Goal: Task Accomplishment & Management: Use online tool/utility

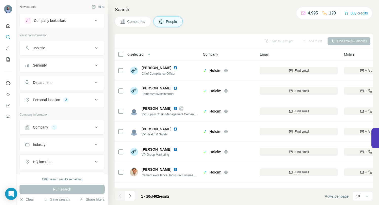
click at [93, 126] on icon at bounding box center [96, 127] width 6 height 6
click at [41, 159] on icon "button" at bounding box center [39, 160] width 4 height 4
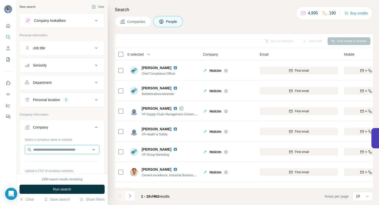
click at [41, 149] on input "text" at bounding box center [62, 149] width 75 height 9
type input "**********"
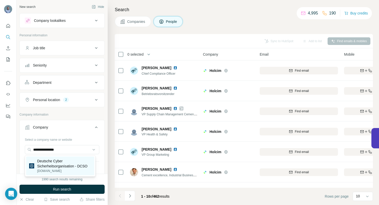
click at [48, 164] on p "Deutsche Cyber Sicherheitsorganisation - DCSO" at bounding box center [64, 163] width 54 height 10
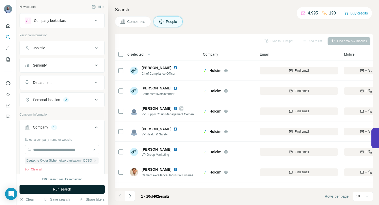
click at [52, 187] on button "Run search" at bounding box center [62, 188] width 85 height 9
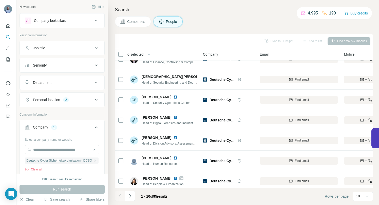
scroll to position [79, 0]
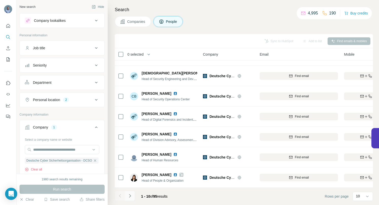
click at [130, 194] on icon "Navigate to next page" at bounding box center [130, 195] width 2 height 3
click at [130, 195] on icon "Navigate to next page" at bounding box center [130, 195] width 5 height 5
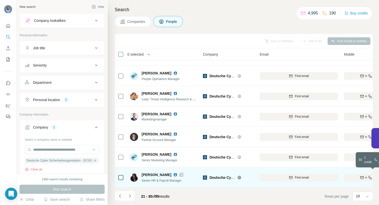
click at [354, 175] on div "Find both" at bounding box center [373, 177] width 59 height 5
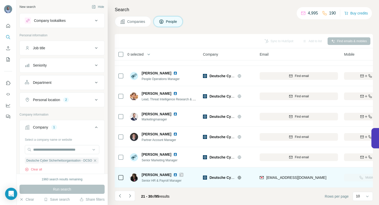
click at [173, 172] on img at bounding box center [175, 174] width 4 height 4
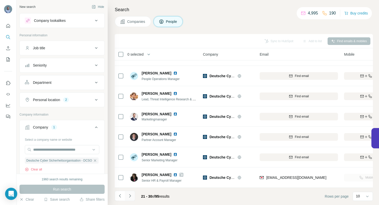
click at [131, 197] on icon "Navigate to next page" at bounding box center [130, 195] width 5 height 5
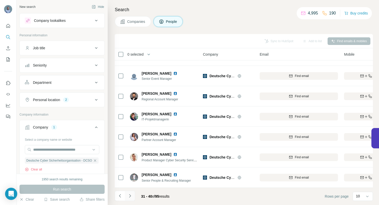
click at [131, 196] on icon "Navigate to next page" at bounding box center [130, 195] width 5 height 5
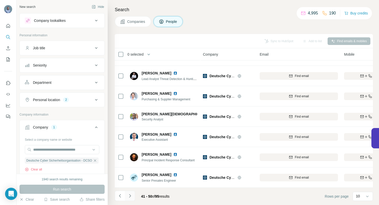
click at [132, 196] on icon "Navigate to next page" at bounding box center [130, 195] width 5 height 5
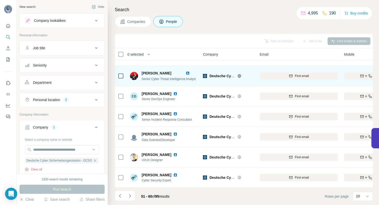
scroll to position [0, 0]
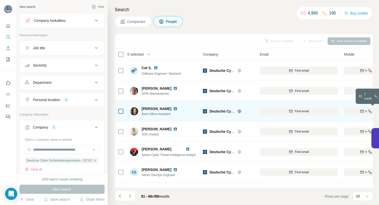
click at [357, 109] on div "Find both" at bounding box center [373, 111] width 59 height 5
click at [130, 196] on icon "Navigate to next page" at bounding box center [130, 195] width 5 height 5
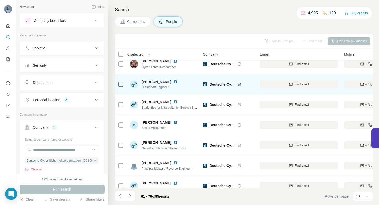
scroll to position [79, 0]
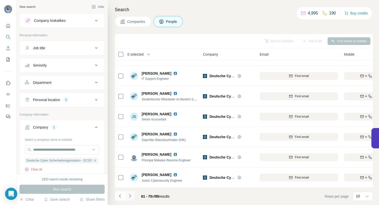
click at [131, 195] on icon "Navigate to next page" at bounding box center [130, 195] width 5 height 5
click at [131, 194] on icon "Navigate to next page" at bounding box center [130, 195] width 5 height 5
click at [131, 196] on icon "Navigate to next page" at bounding box center [130, 195] width 5 height 5
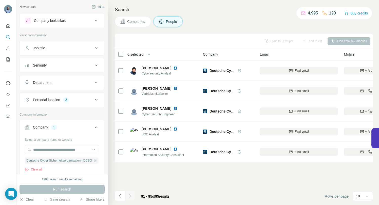
scroll to position [0, 0]
click at [120, 196] on icon "Navigate to previous page" at bounding box center [120, 195] width 5 height 5
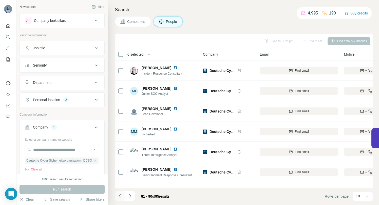
click at [120, 196] on icon "Navigate to previous page" at bounding box center [120, 195] width 5 height 5
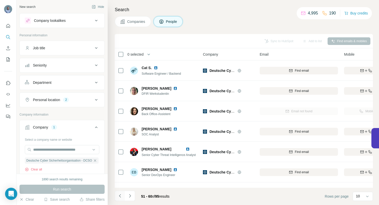
click at [120, 196] on icon "Navigate to previous page" at bounding box center [120, 195] width 5 height 5
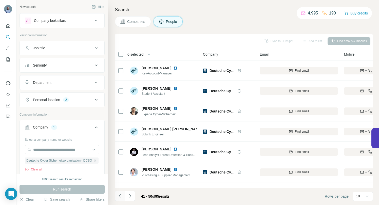
click at [120, 196] on icon "Navigate to previous page" at bounding box center [120, 195] width 5 height 5
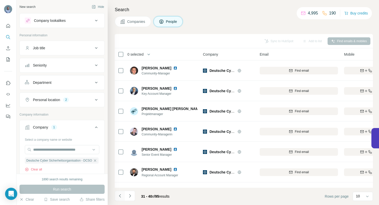
click at [120, 196] on icon "Navigate to previous page" at bounding box center [120, 195] width 5 height 5
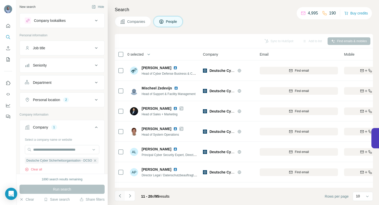
click at [120, 196] on icon "Navigate to previous page" at bounding box center [120, 195] width 5 height 5
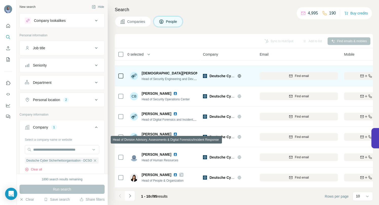
scroll to position [79, 0]
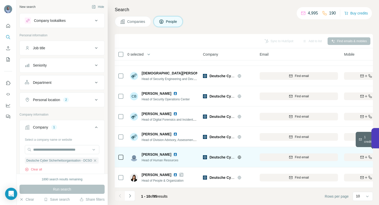
click at [360, 155] on icon "button" at bounding box center [362, 157] width 4 height 4
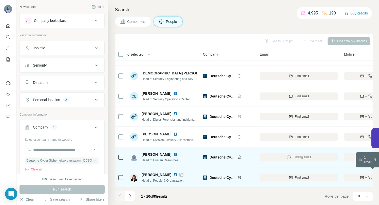
click at [362, 175] on icon "button" at bounding box center [362, 177] width 4 height 4
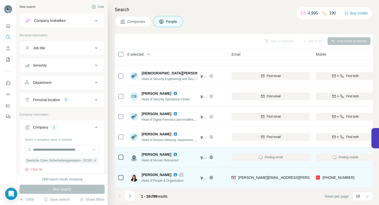
scroll to position [79, 41]
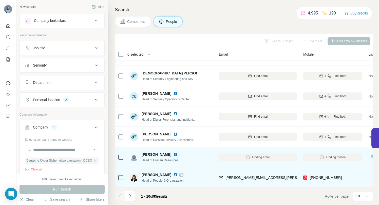
click at [176, 152] on img at bounding box center [175, 154] width 4 height 4
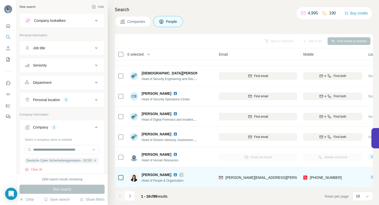
click at [178, 172] on img at bounding box center [175, 174] width 4 height 4
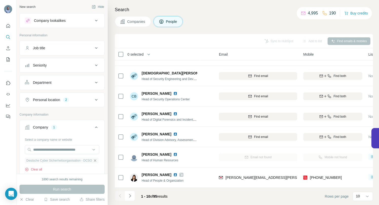
click at [94, 159] on icon "button" at bounding box center [95, 160] width 2 height 2
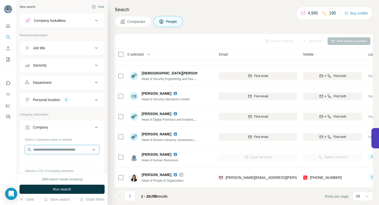
click at [60, 148] on input "text" at bounding box center [62, 149] width 75 height 9
type input "**********"
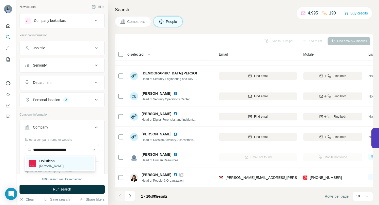
click at [49, 162] on p "Holisticon" at bounding box center [51, 160] width 24 height 5
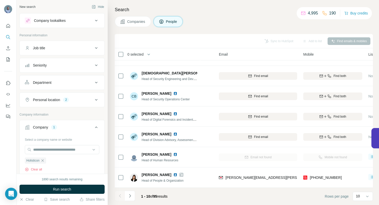
click at [56, 187] on span "Run search" at bounding box center [62, 188] width 18 height 5
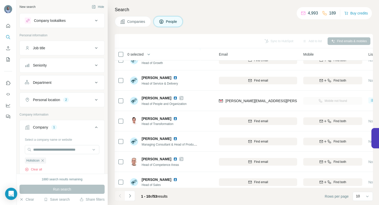
scroll to position [79, 41]
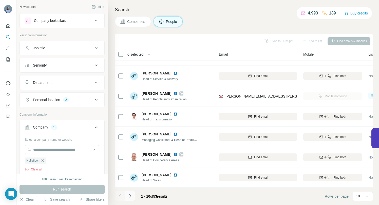
click at [131, 197] on icon "Navigate to next page" at bounding box center [130, 195] width 5 height 5
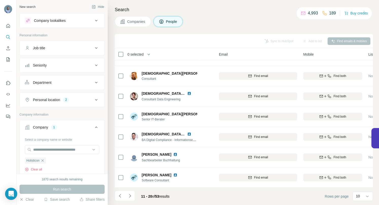
drag, startPoint x: 131, startPoint y: 194, endPoint x: 132, endPoint y: 186, distance: 8.5
click at [131, 194] on icon "Navigate to next page" at bounding box center [130, 195] width 5 height 5
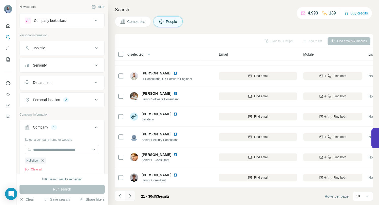
click at [129, 196] on icon "Navigate to next page" at bounding box center [130, 195] width 5 height 5
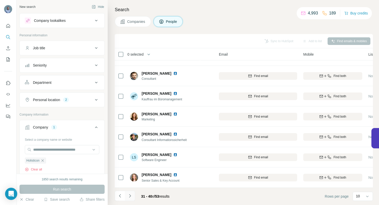
click at [132, 194] on button "Navigate to next page" at bounding box center [130, 195] width 10 height 10
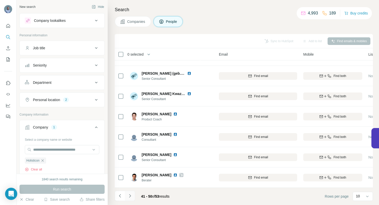
click at [129, 197] on icon "Navigate to next page" at bounding box center [130, 195] width 5 height 5
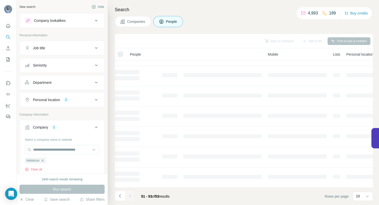
scroll to position [0, 41]
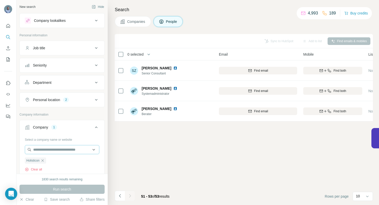
drag, startPoint x: 44, startPoint y: 160, endPoint x: 40, endPoint y: 153, distance: 8.0
click at [44, 160] on icon "button" at bounding box center [43, 160] width 2 height 2
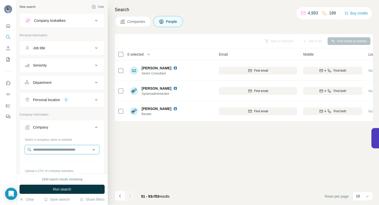
click at [40, 149] on input "text" at bounding box center [62, 149] width 75 height 9
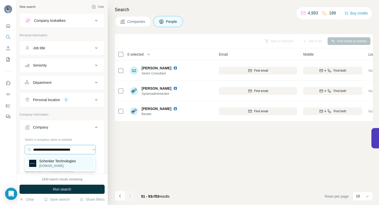
type input "**********"
click at [50, 161] on p "Schenker Technologies" at bounding box center [57, 160] width 37 height 5
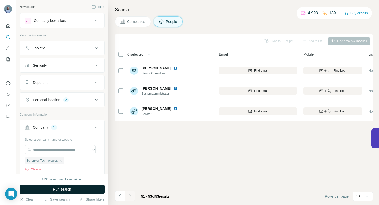
click at [51, 187] on button "Run search" at bounding box center [62, 188] width 85 height 9
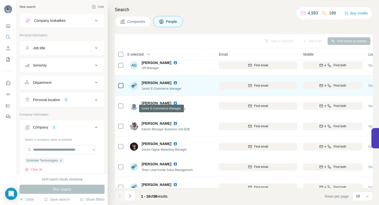
scroll to position [79, 41]
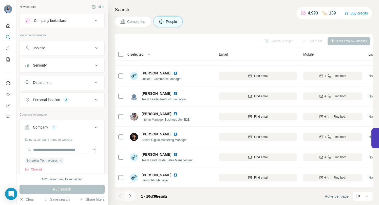
click at [130, 195] on icon "Navigate to next page" at bounding box center [130, 195] width 5 height 5
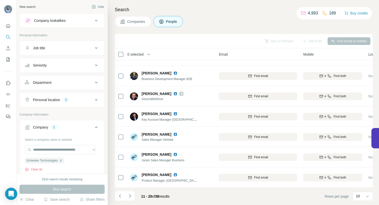
click at [131, 194] on icon "Navigate to next page" at bounding box center [130, 195] width 5 height 5
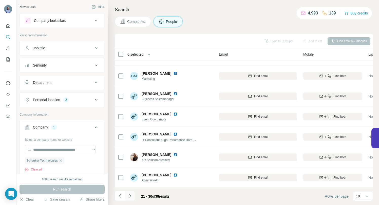
click at [131, 196] on icon "Navigate to next page" at bounding box center [130, 195] width 5 height 5
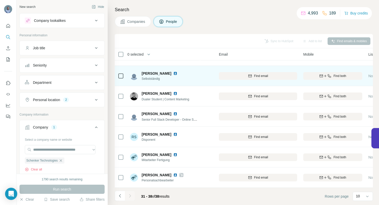
scroll to position [38, 41]
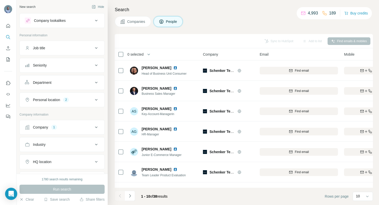
click at [93, 126] on icon at bounding box center [96, 127] width 6 height 6
click at [63, 161] on icon "button" at bounding box center [61, 160] width 4 height 4
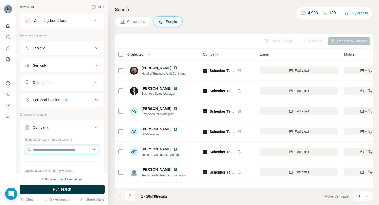
click at [53, 150] on input "text" at bounding box center [62, 149] width 75 height 9
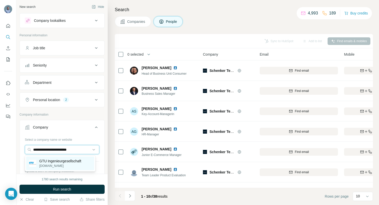
type input "**********"
click at [65, 159] on p "GTU Ingenieurgesellschaft" at bounding box center [60, 160] width 42 height 5
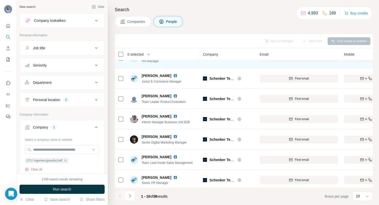
scroll to position [79, 0]
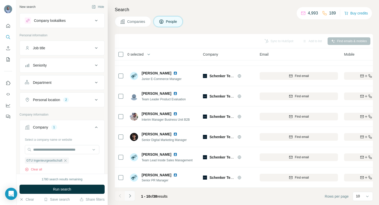
click at [130, 194] on icon "Navigate to next page" at bounding box center [130, 195] width 5 height 5
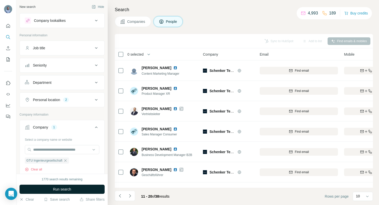
click at [51, 189] on button "Run search" at bounding box center [62, 188] width 85 height 9
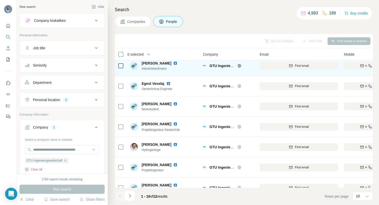
scroll to position [79, 0]
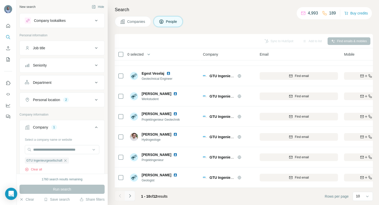
click at [131, 195] on icon "Navigate to next page" at bounding box center [130, 195] width 5 height 5
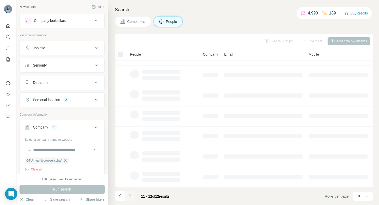
scroll to position [0, 0]
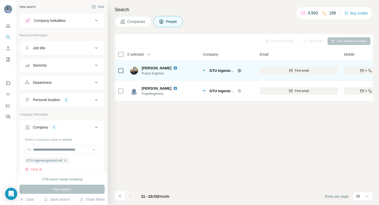
click at [173, 68] on img at bounding box center [175, 68] width 4 height 4
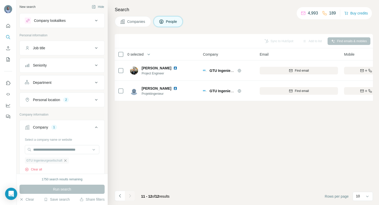
click at [67, 159] on icon "button" at bounding box center [65, 160] width 4 height 4
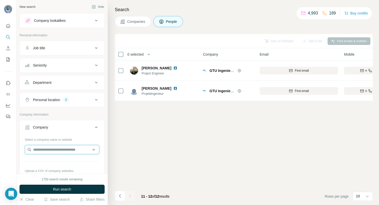
click at [59, 149] on input "text" at bounding box center [62, 149] width 75 height 9
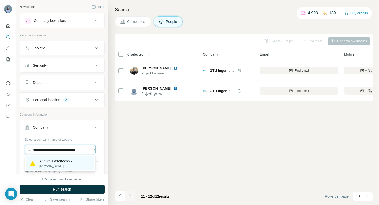
type input "**********"
click at [57, 161] on p "ACSYS Lasertechnik" at bounding box center [55, 160] width 33 height 5
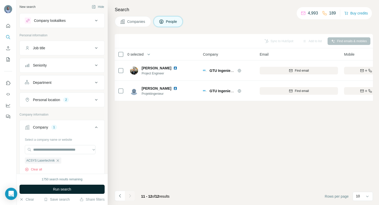
click at [65, 189] on span "Run search" at bounding box center [62, 188] width 18 height 5
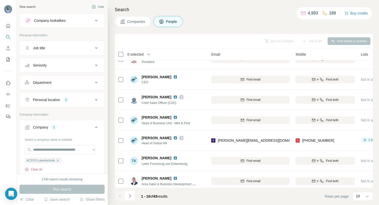
scroll to position [11, 0]
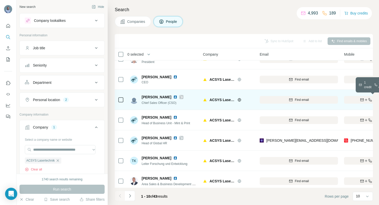
click at [362, 99] on icon "button" at bounding box center [362, 100] width 4 height 4
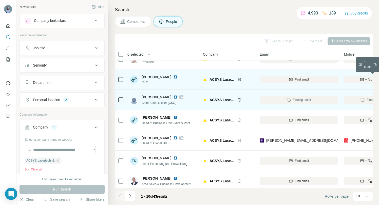
click at [367, 80] on icon "button" at bounding box center [366, 79] width 4 height 4
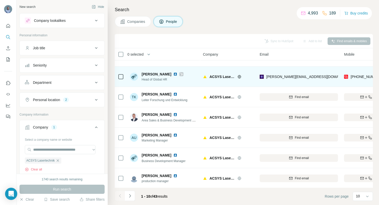
scroll to position [79, 0]
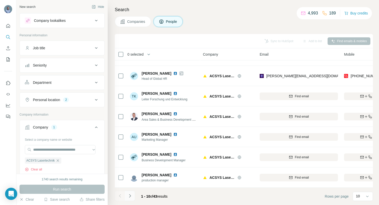
click at [129, 196] on icon "Navigate to next page" at bounding box center [130, 195] width 5 height 5
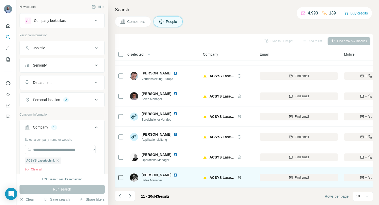
scroll to position [0, 0]
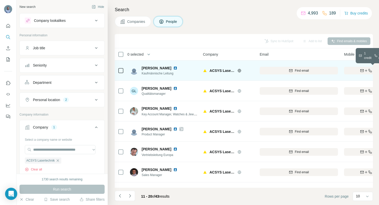
click at [351, 71] on div "Find both" at bounding box center [373, 70] width 59 height 5
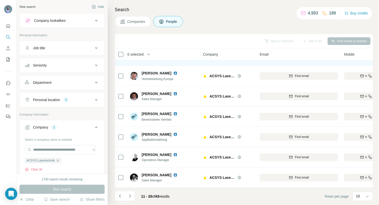
scroll to position [79, 0]
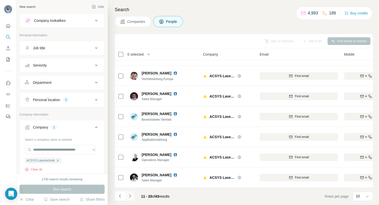
click at [130, 196] on icon "Navigate to next page" at bounding box center [130, 195] width 2 height 3
click at [131, 196] on icon "Navigate to next page" at bounding box center [130, 195] width 5 height 5
click at [130, 196] on icon "Navigate to next page" at bounding box center [130, 195] width 5 height 5
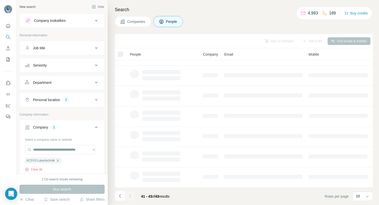
scroll to position [0, 0]
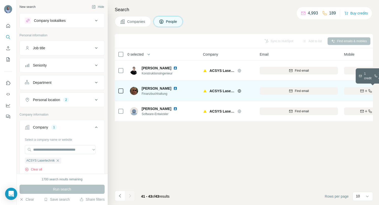
click at [358, 91] on div "Find both" at bounding box center [373, 90] width 59 height 5
click at [119, 195] on icon "Navigate to previous page" at bounding box center [120, 195] width 5 height 5
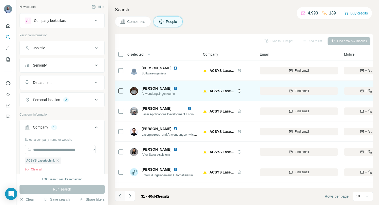
click at [119, 195] on icon "Navigate to previous page" at bounding box center [120, 195] width 5 height 5
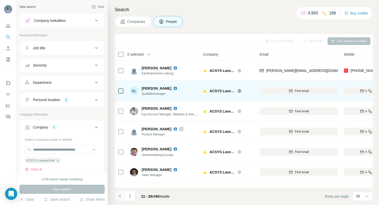
click at [119, 195] on icon "Navigate to previous page" at bounding box center [120, 195] width 5 height 5
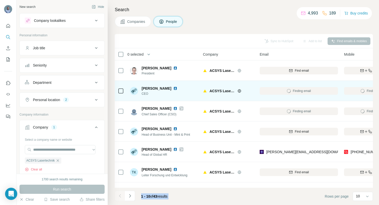
click at [119, 195] on div at bounding box center [120, 195] width 10 height 10
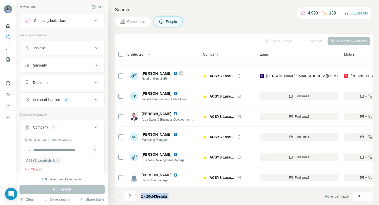
scroll to position [79, 0]
click at [130, 194] on icon "Navigate to next page" at bounding box center [130, 195] width 2 height 3
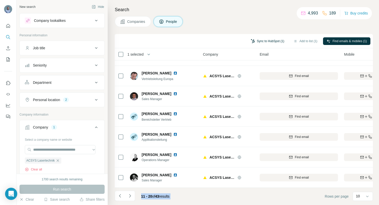
click at [255, 42] on button "Sync to HubSpot (1)" at bounding box center [267, 41] width 41 height 8
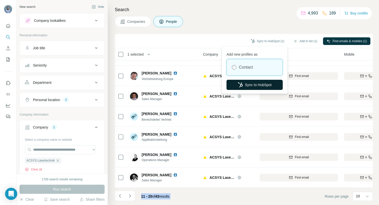
click at [250, 83] on button "Sync to HubSpot" at bounding box center [255, 85] width 56 height 10
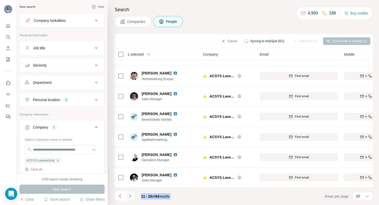
click at [130, 194] on icon "Navigate to next page" at bounding box center [130, 195] width 2 height 3
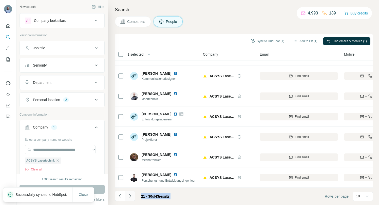
click at [130, 195] on icon "Navigate to next page" at bounding box center [130, 195] width 2 height 3
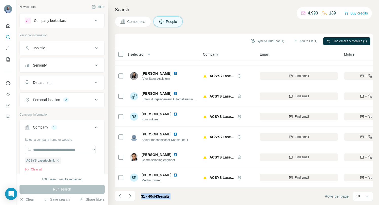
click at [130, 195] on icon "Navigate to next page" at bounding box center [130, 195] width 5 height 5
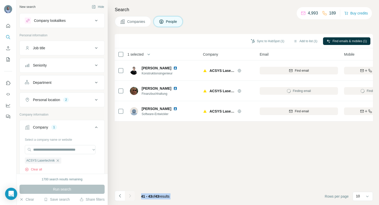
scroll to position [0, 0]
click at [256, 41] on button "Sync to HubSpot (2)" at bounding box center [267, 41] width 41 height 8
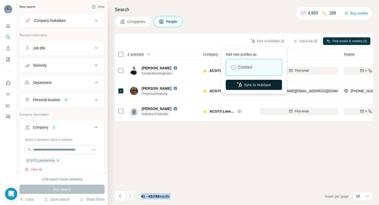
click at [251, 84] on button "Sync to HubSpot" at bounding box center [254, 85] width 56 height 10
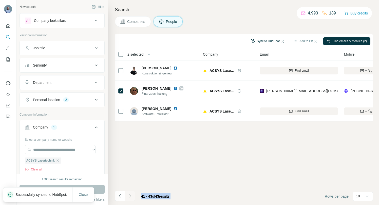
click at [252, 40] on button "Sync to HubSpot (2)" at bounding box center [267, 41] width 41 height 8
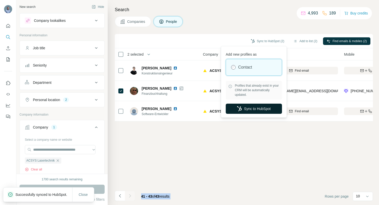
click at [251, 110] on button "Sync to HubSpot" at bounding box center [254, 108] width 56 height 10
